Goal: Transaction & Acquisition: Purchase product/service

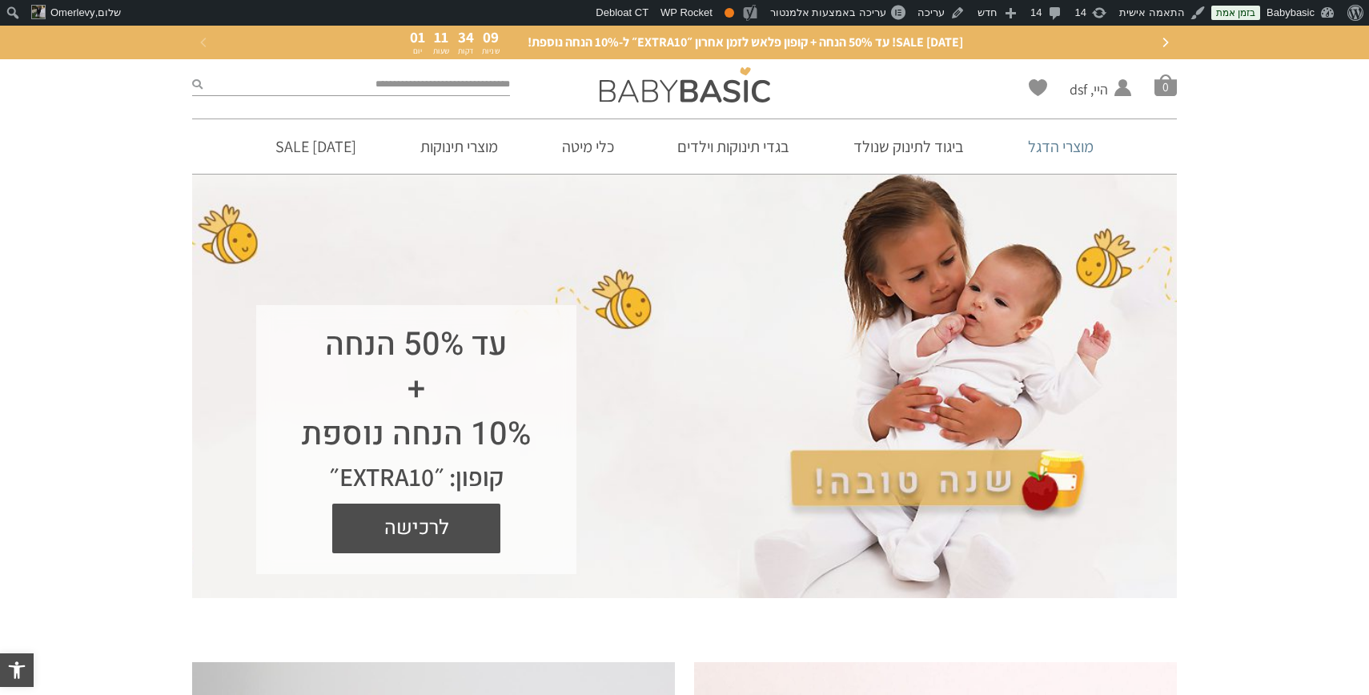
click at [1058, 147] on link "מוצרי הדגל" at bounding box center [1061, 146] width 114 height 54
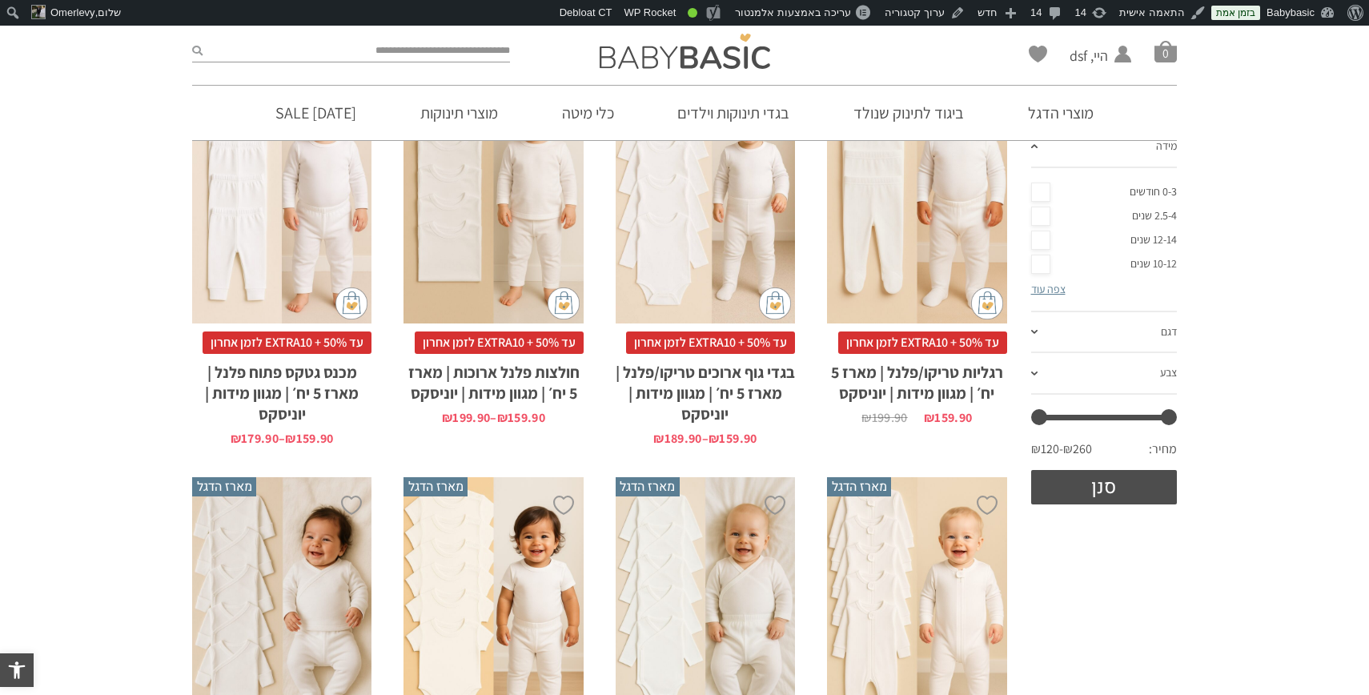
scroll to position [360, 0]
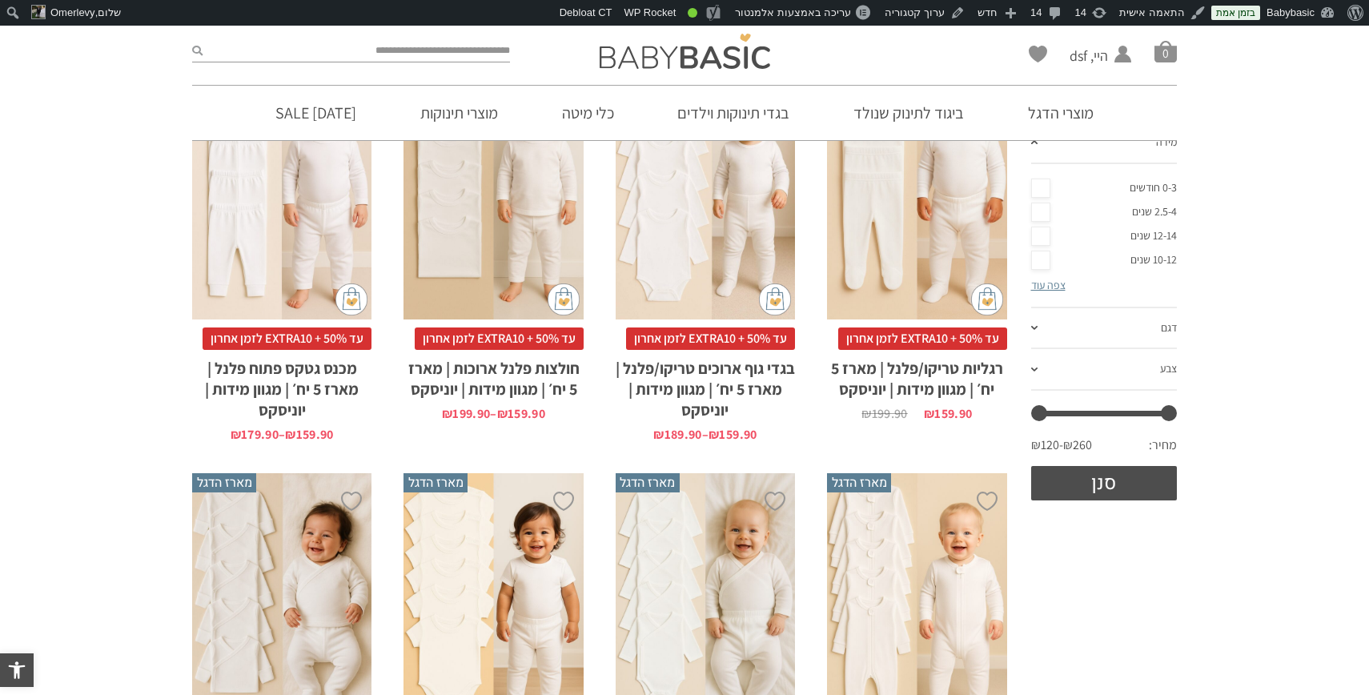
click at [270, 232] on div "x בחירת מידה 3-6m 6-12m 12-18m 18-24m 24-30m 2-5-4-שנים 4-6y 6-8-שנים" at bounding box center [281, 185] width 179 height 270
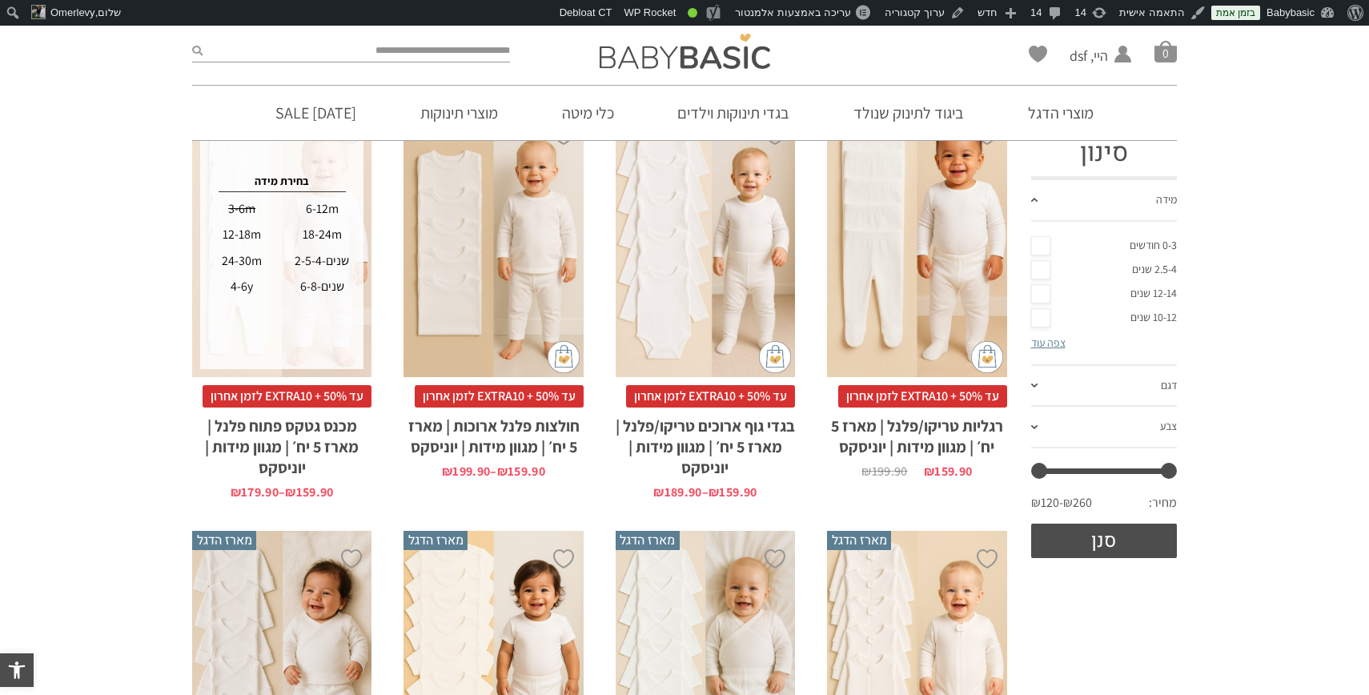
scroll to position [295, 0]
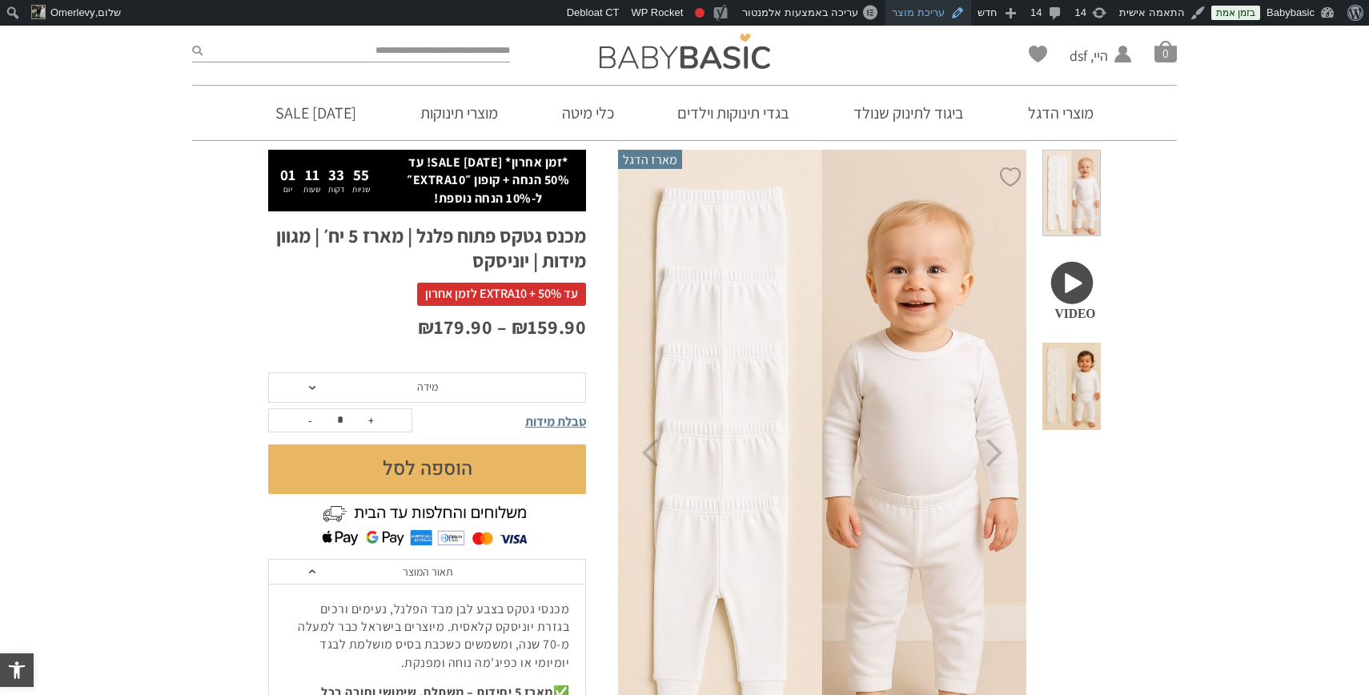
click at [926, 10] on link "עריכת מוצר" at bounding box center [929, 13] width 86 height 26
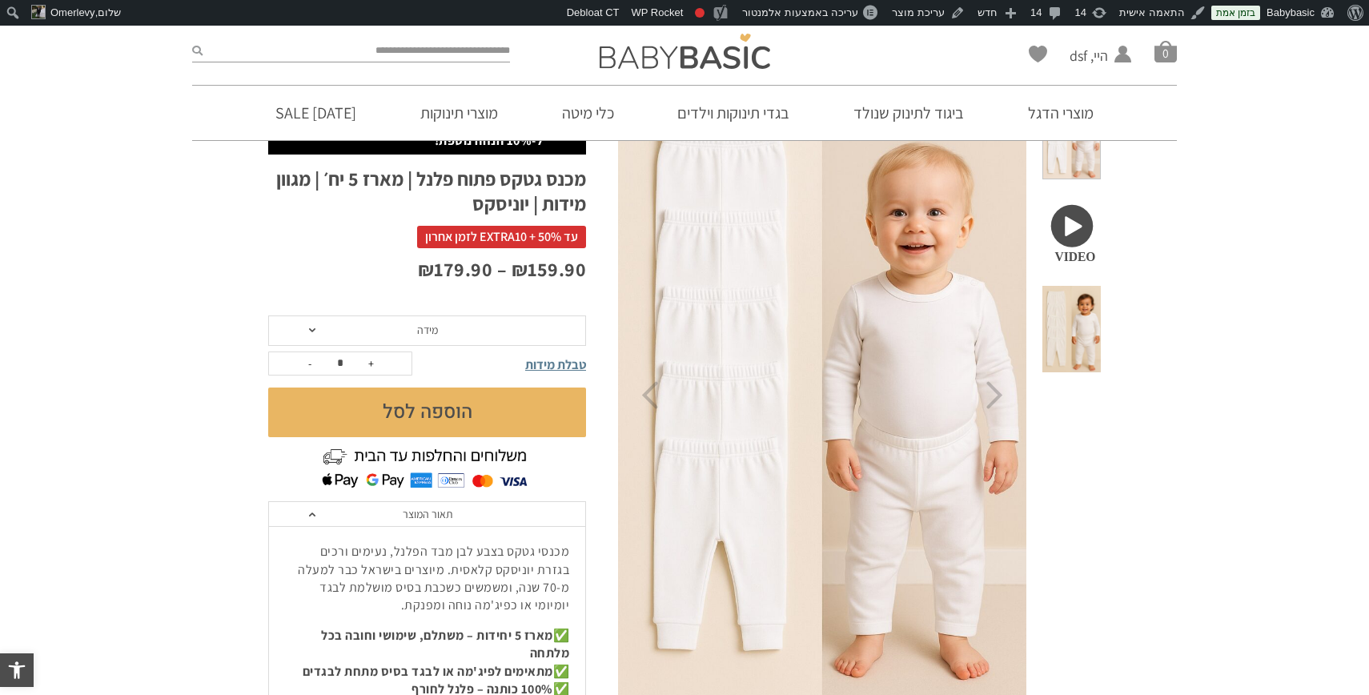
scroll to position [145, 0]
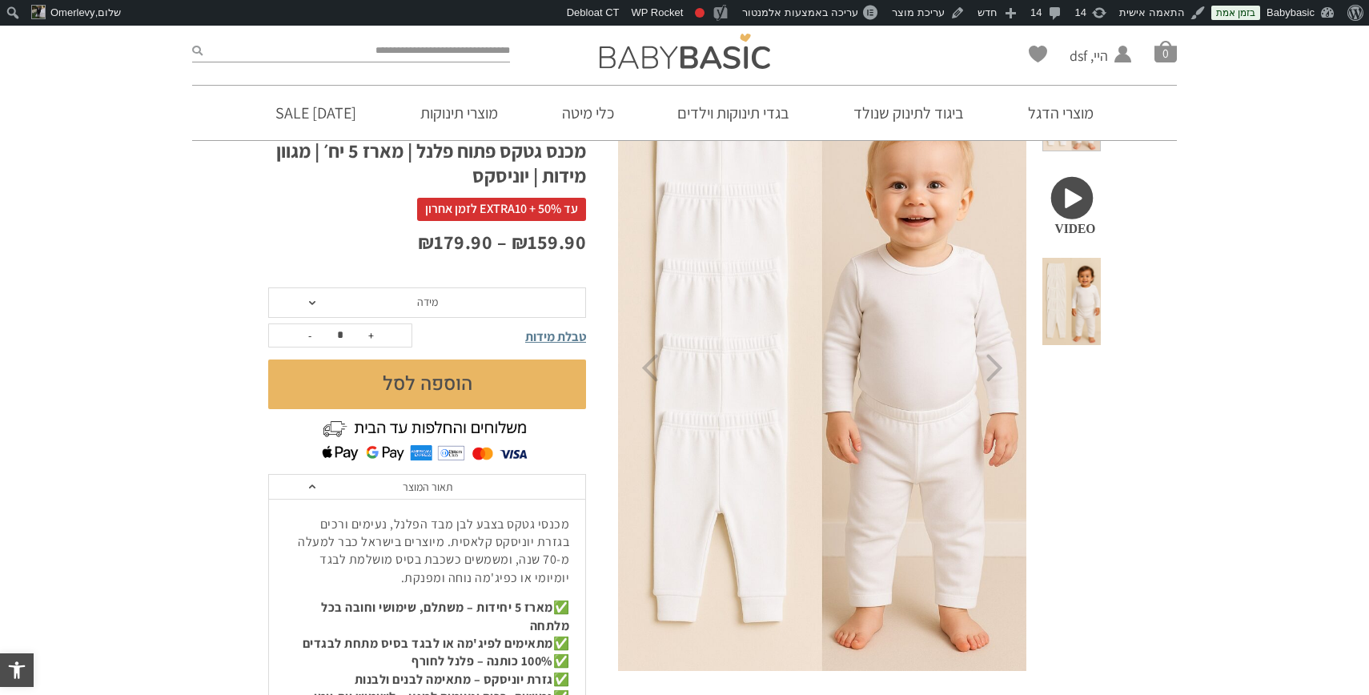
click at [470, 313] on span "מידה" at bounding box center [427, 302] width 318 height 30
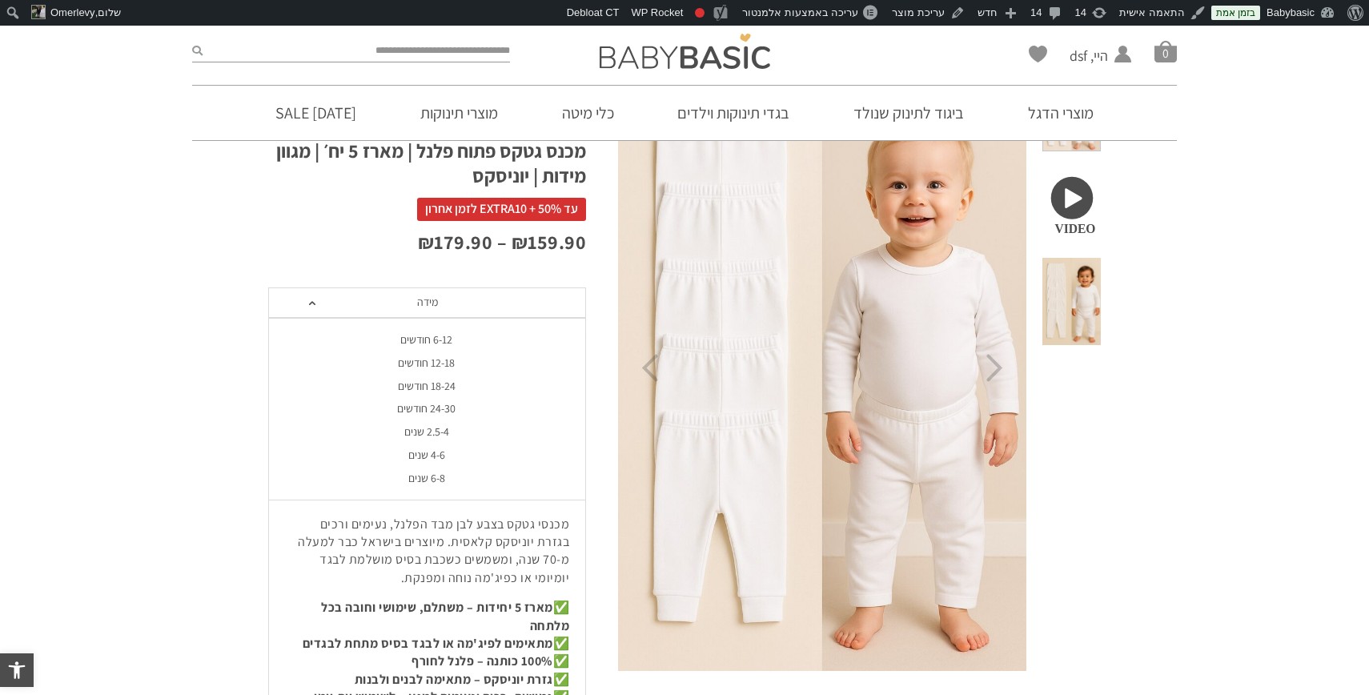
click at [453, 361] on div "12-18 חודשים" at bounding box center [426, 363] width 318 height 14
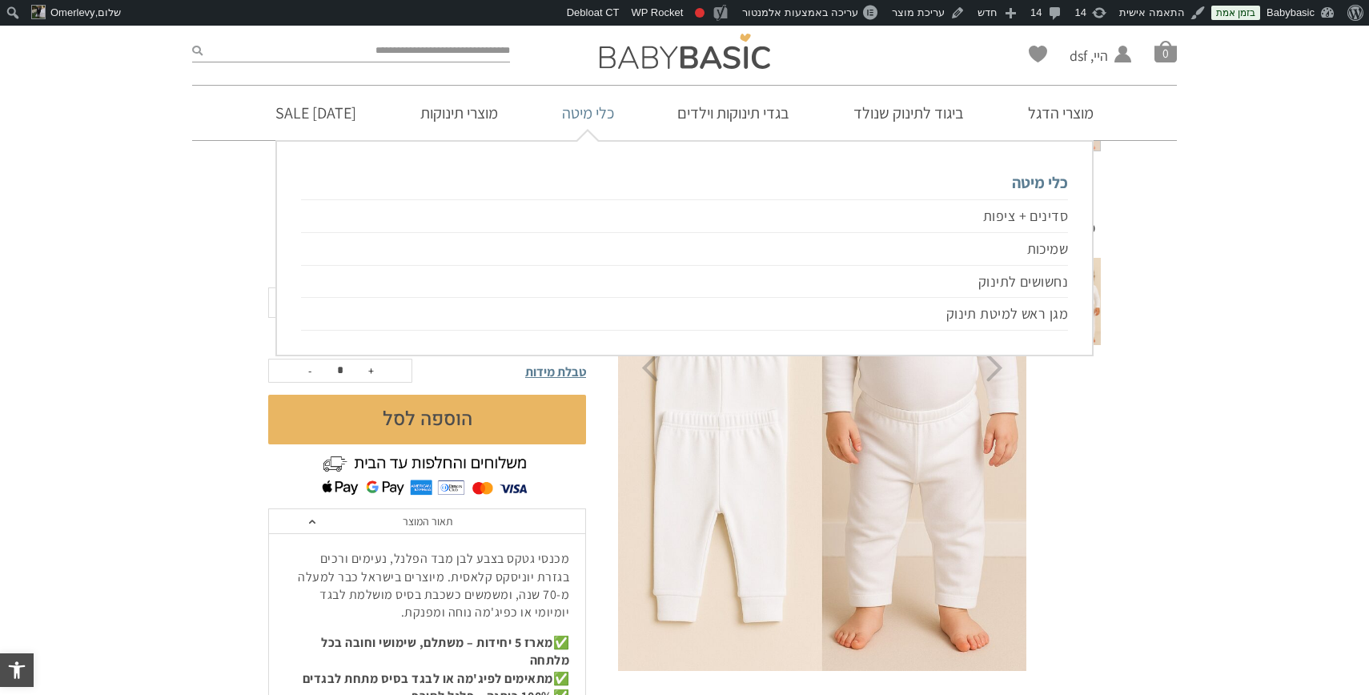
scroll to position [0, 0]
